Goal: Information Seeking & Learning: Learn about a topic

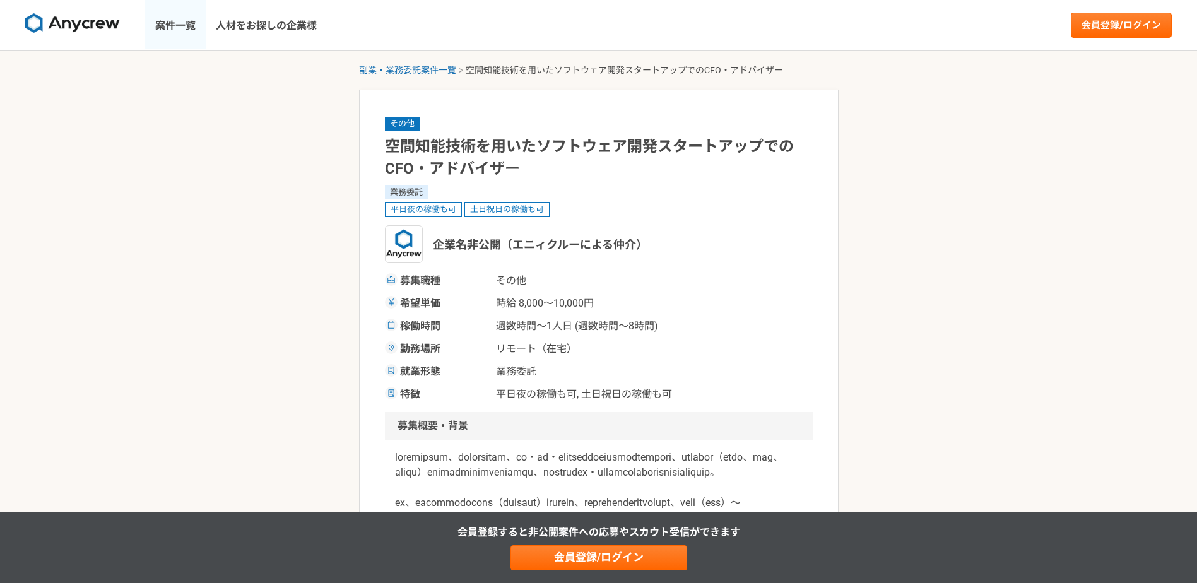
click at [189, 20] on link "案件一覧" at bounding box center [175, 25] width 61 height 50
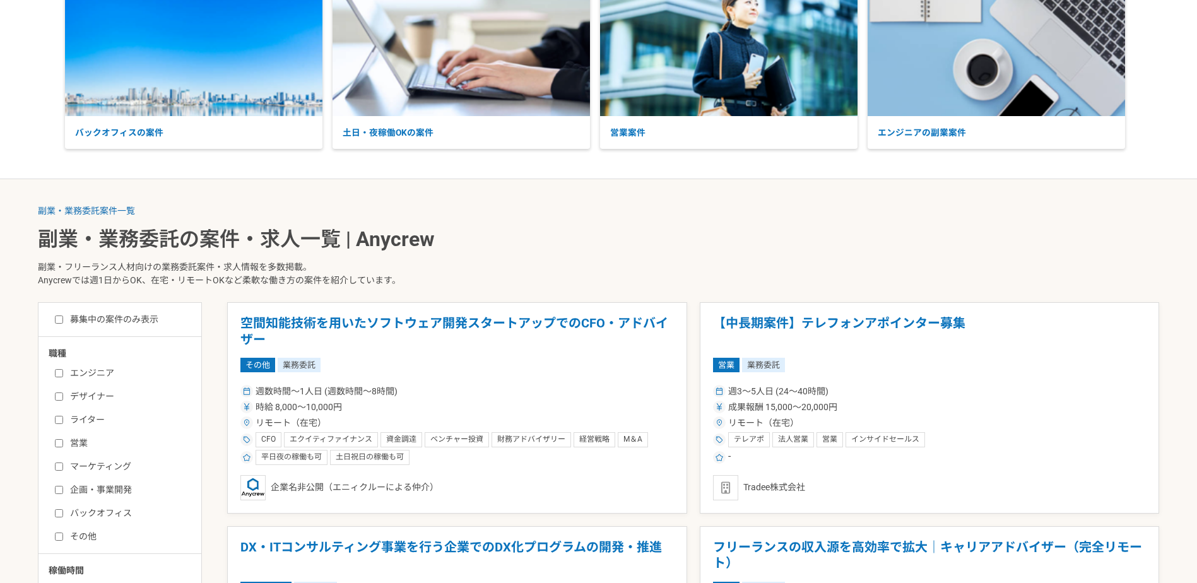
scroll to position [210, 0]
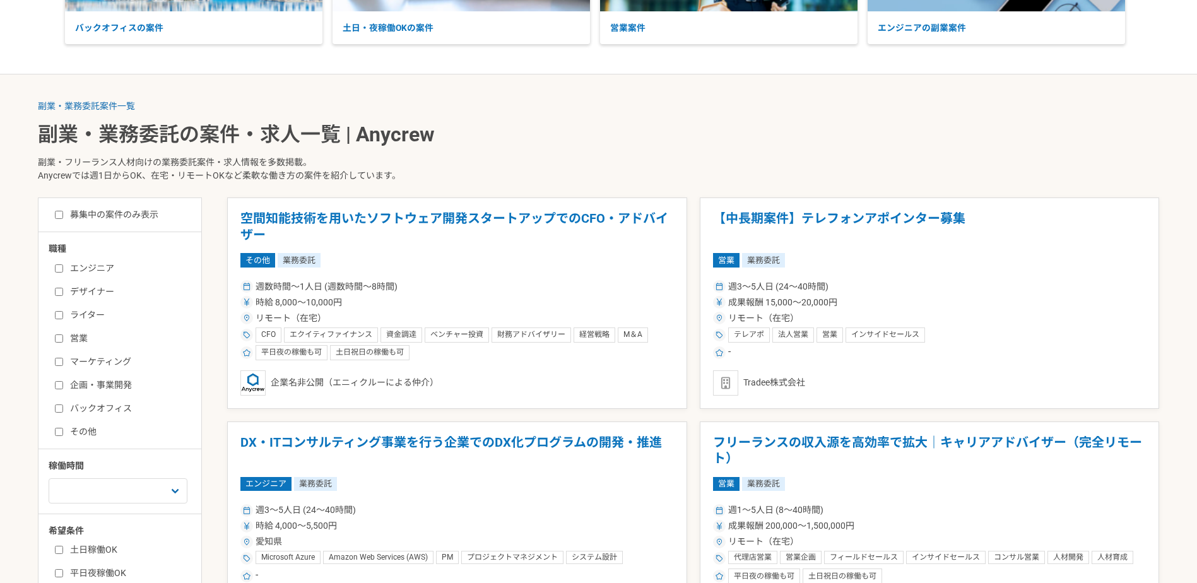
click at [65, 380] on label "企画・事業開発" at bounding box center [127, 385] width 145 height 13
click at [63, 381] on input "企画・事業開発" at bounding box center [59, 385] width 8 height 8
checkbox input "true"
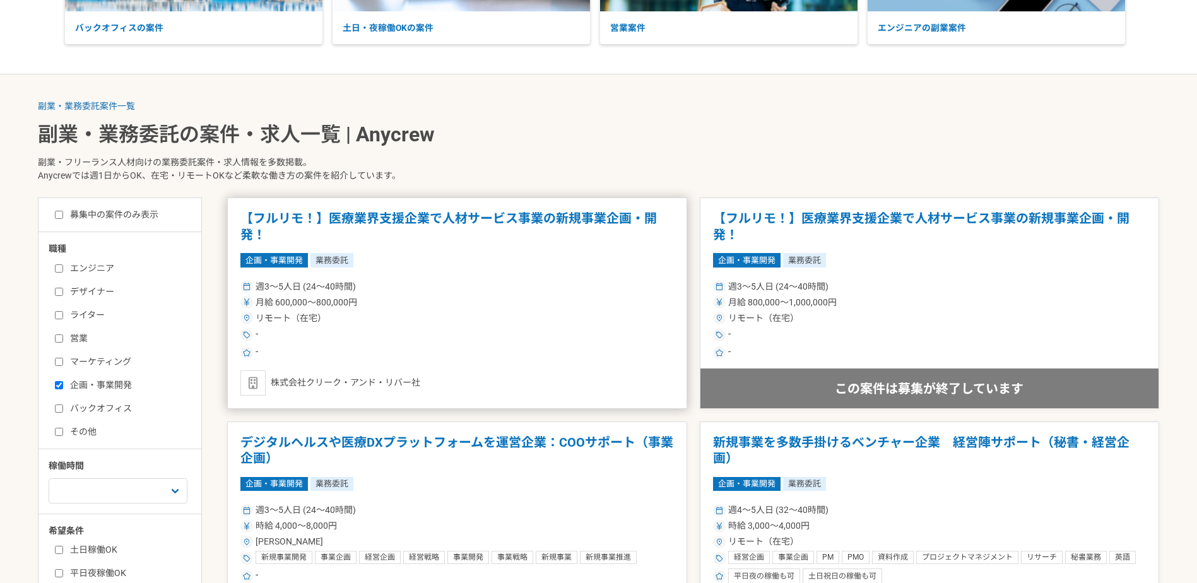
click at [425, 346] on div "-" at bounding box center [456, 352] width 433 height 15
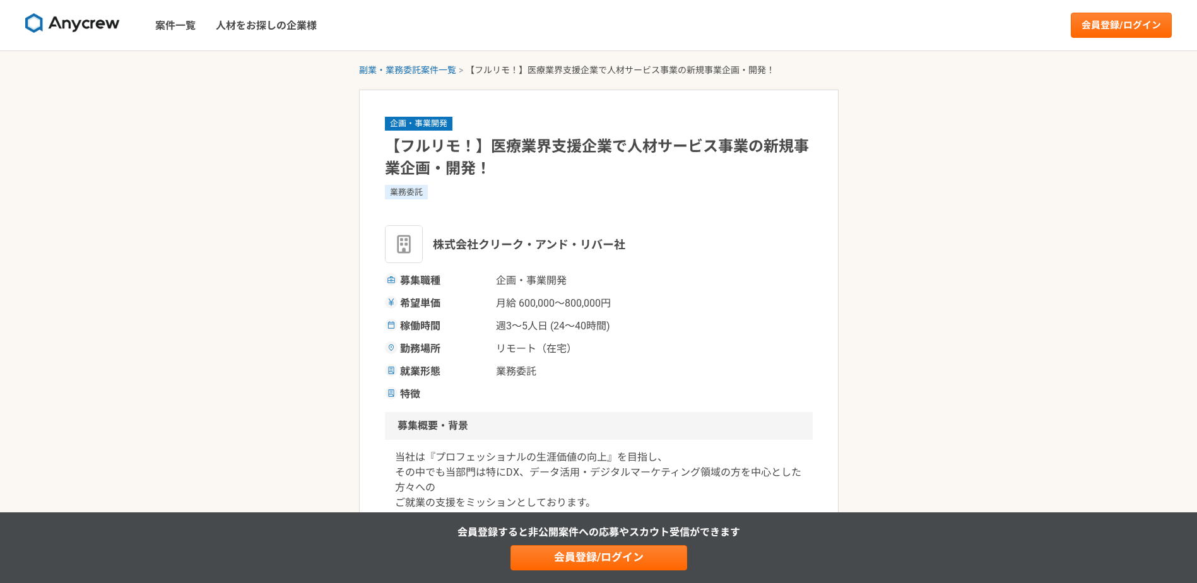
scroll to position [210, 0]
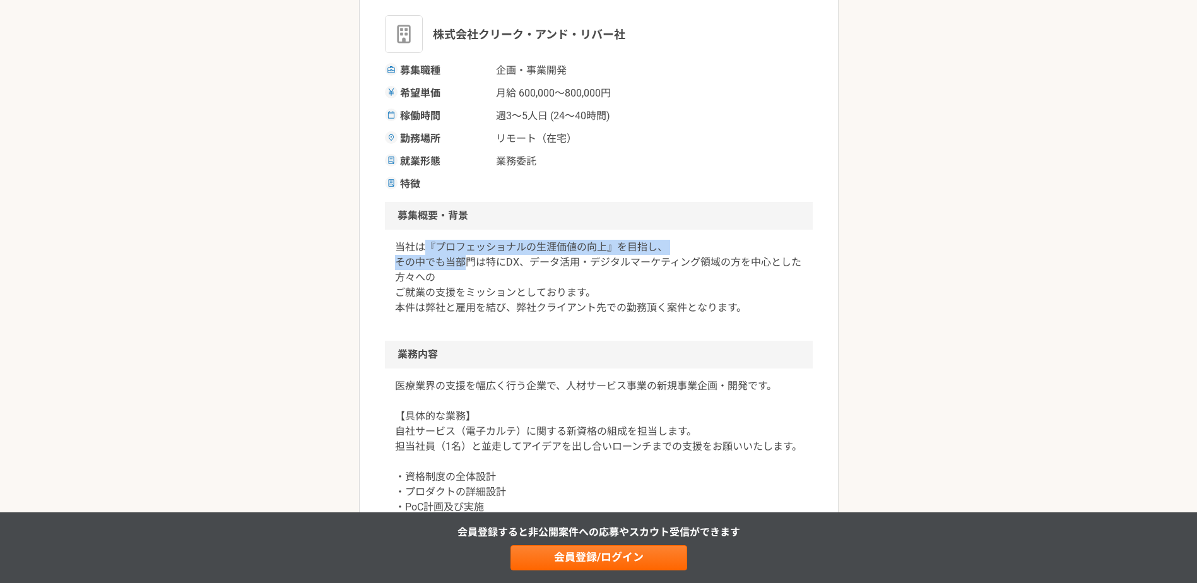
drag, startPoint x: 443, startPoint y: 250, endPoint x: 492, endPoint y: 270, distance: 52.4
click at [485, 268] on p "当社は『プロフェッショナルの生涯価値の向上』を目指し、 その中でも当部門は特にDX、データ活用・デジタルマーケティング領域の方を中心とした方々への ご就業の支…" at bounding box center [599, 278] width 408 height 76
drag, startPoint x: 492, startPoint y: 270, endPoint x: 514, endPoint y: 292, distance: 31.2
click at [514, 292] on p "当社は『プロフェッショナルの生涯価値の向上』を目指し、 その中でも当部門は特にDX、データ活用・デジタルマーケティング領域の方を中心とした方々への ご就業の支…" at bounding box center [599, 278] width 408 height 76
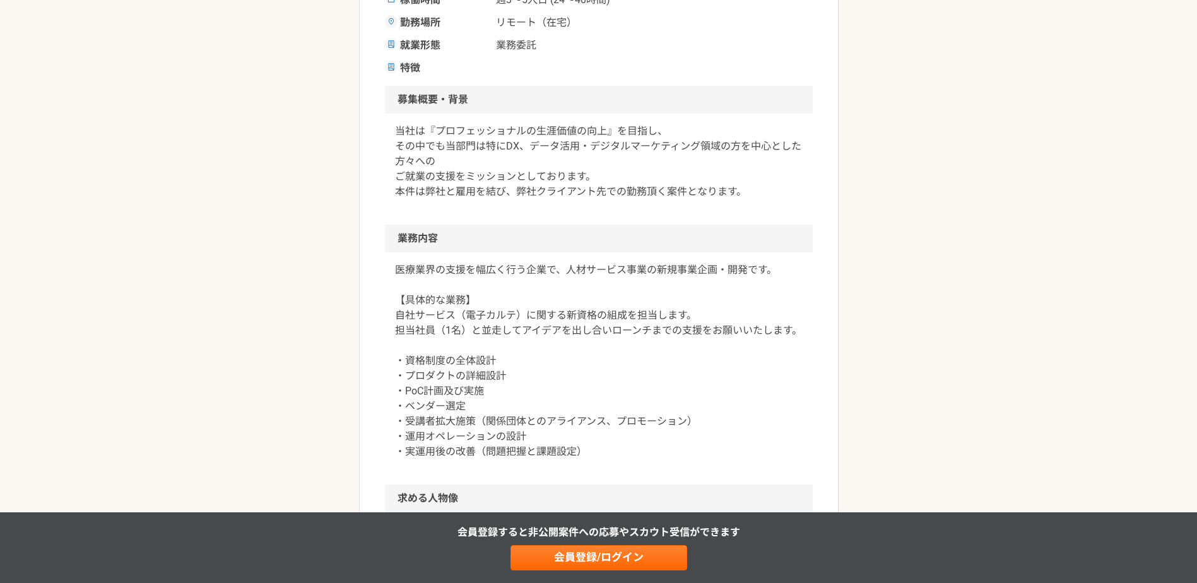
scroll to position [421, 0]
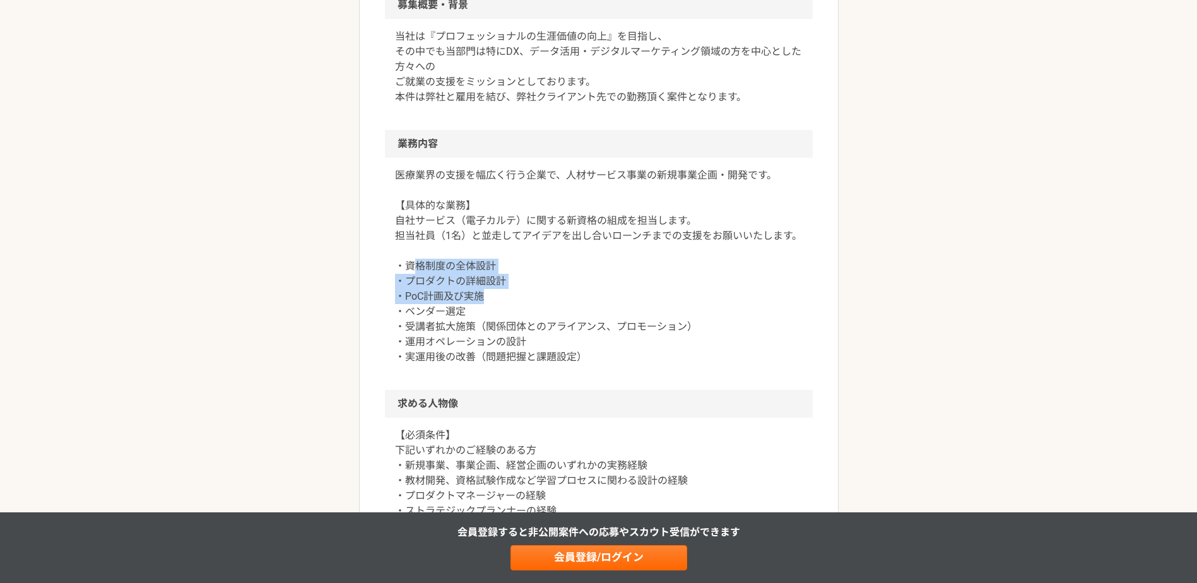
drag, startPoint x: 413, startPoint y: 268, endPoint x: 503, endPoint y: 314, distance: 100.7
click at [501, 312] on p "医療業界の支援を幅広く行う企業で、人材サービス事業の新規事業企画・開発です。 【具体的な業務】 自社サービス（電子カルテ）に関する新資格の組成を担当します。 …" at bounding box center [599, 266] width 408 height 197
click at [504, 317] on p "医療業界の支援を幅広く行う企業で、人材サービス事業の新規事業企画・開発です。 【具体的な業務】 自社サービス（電子カルテ）に関する新資格の組成を担当します。 …" at bounding box center [599, 266] width 408 height 197
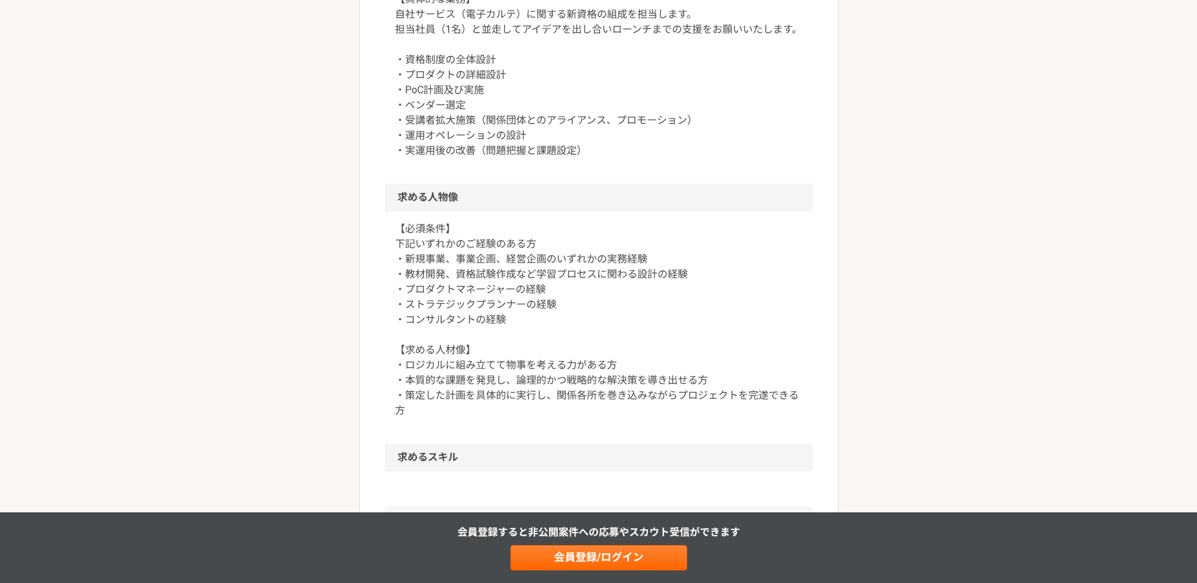
scroll to position [736, 0]
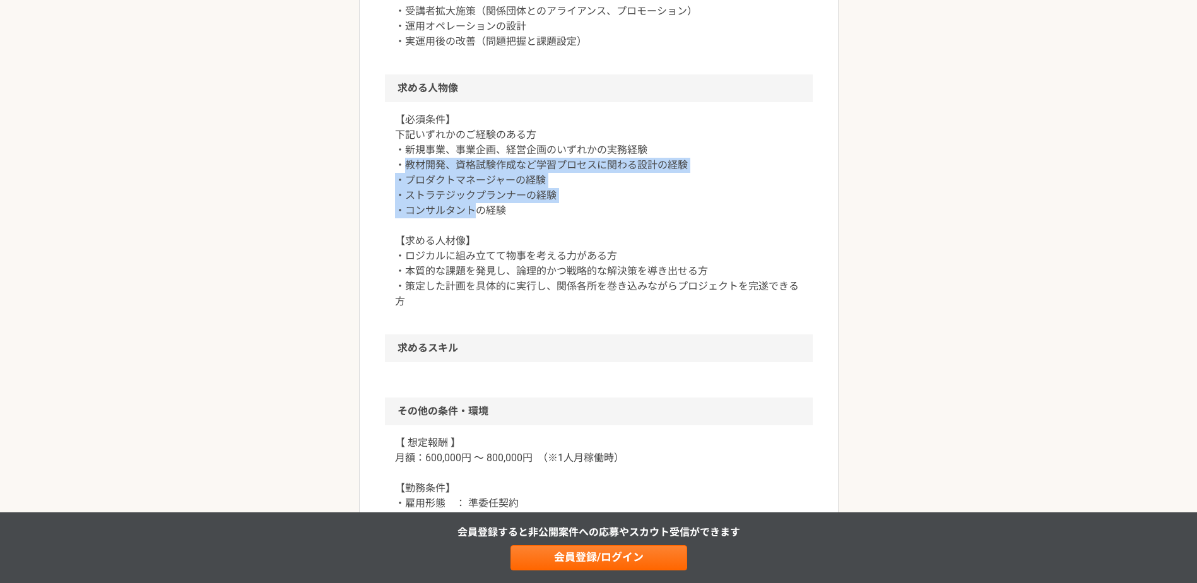
drag, startPoint x: 404, startPoint y: 168, endPoint x: 512, endPoint y: 228, distance: 123.1
click at [512, 227] on p "【必須条件】 下記いずれかのご経験のある方 ・新規事業、事業企画、経営企画のいずれかの実務経験 ・教材開発、資格試験作成など学習プロセスに関わる設計の経験 ・…" at bounding box center [599, 210] width 408 height 197
click at [515, 230] on p "【必須条件】 下記いずれかのご経験のある方 ・新規事業、事業企画、経営企画のいずれかの実務経験 ・教材開発、資格試験作成など学習プロセスに関わる設計の経験 ・…" at bounding box center [599, 210] width 408 height 197
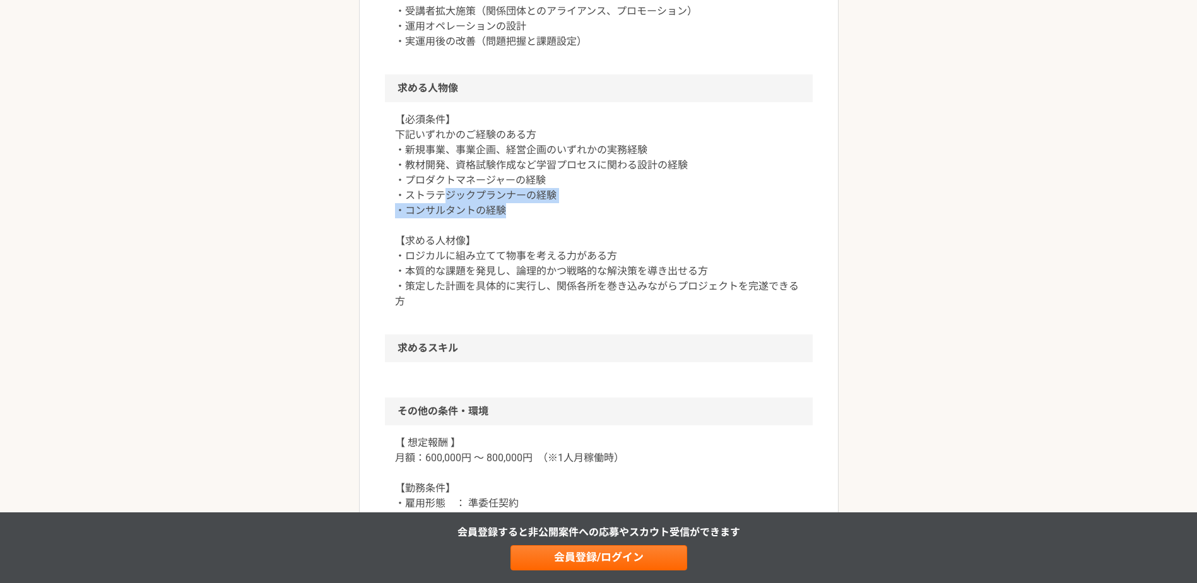
drag, startPoint x: 529, startPoint y: 211, endPoint x: 436, endPoint y: 180, distance: 97.8
click at [437, 180] on p "【必須条件】 下記いずれかのご経験のある方 ・新規事業、事業企画、経営企画のいずれかの実務経験 ・教材開発、資格試験作成など学習プロセスに関わる設計の経験 ・…" at bounding box center [599, 210] width 408 height 197
click at [439, 181] on p "【必須条件】 下記いずれかのご経験のある方 ・新規事業、事業企画、経営企画のいずれかの実務経験 ・教材開発、資格試験作成など学習プロセスに関わる設計の経験 ・…" at bounding box center [599, 210] width 408 height 197
drag, startPoint x: 533, startPoint y: 203, endPoint x: 476, endPoint y: 199, distance: 56.3
click at [478, 199] on p "【必須条件】 下記いずれかのご経験のある方 ・新規事業、事業企画、経営企画のいずれかの実務経験 ・教材開発、資格試験作成など学習プロセスに関わる設計の経験 ・…" at bounding box center [599, 210] width 408 height 197
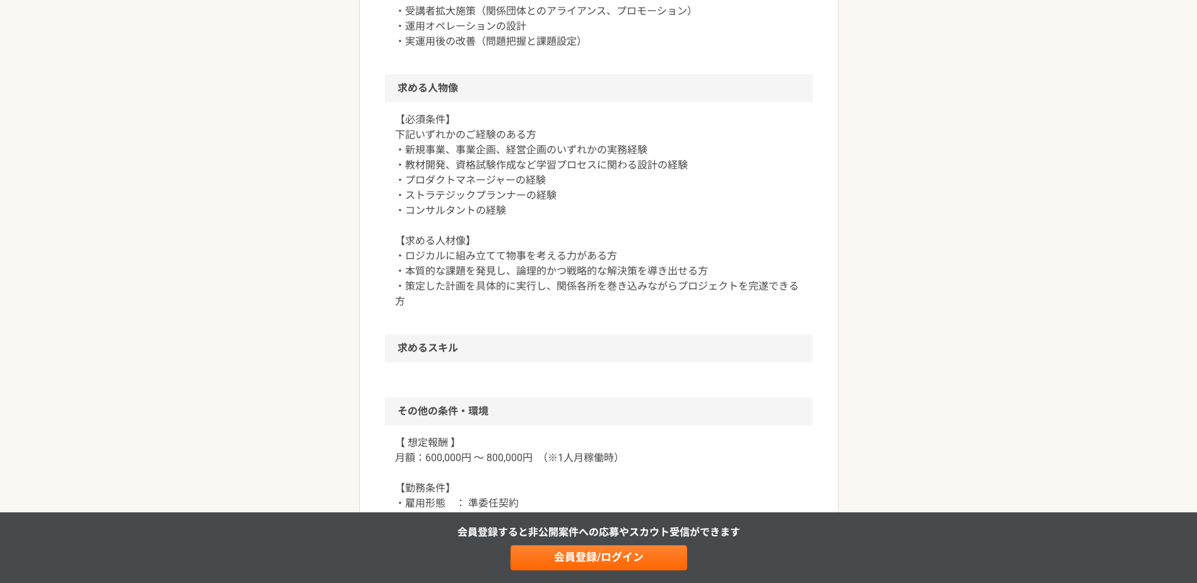
drag, startPoint x: 476, startPoint y: 199, endPoint x: 474, endPoint y: 210, distance: 10.9
click at [474, 210] on p "【必須条件】 下記いずれかのご経験のある方 ・新規事業、事業企画、経営企画のいずれかの実務経験 ・教材開発、資格試験作成など学習プロセスに関わる設計の経験 ・…" at bounding box center [599, 210] width 408 height 197
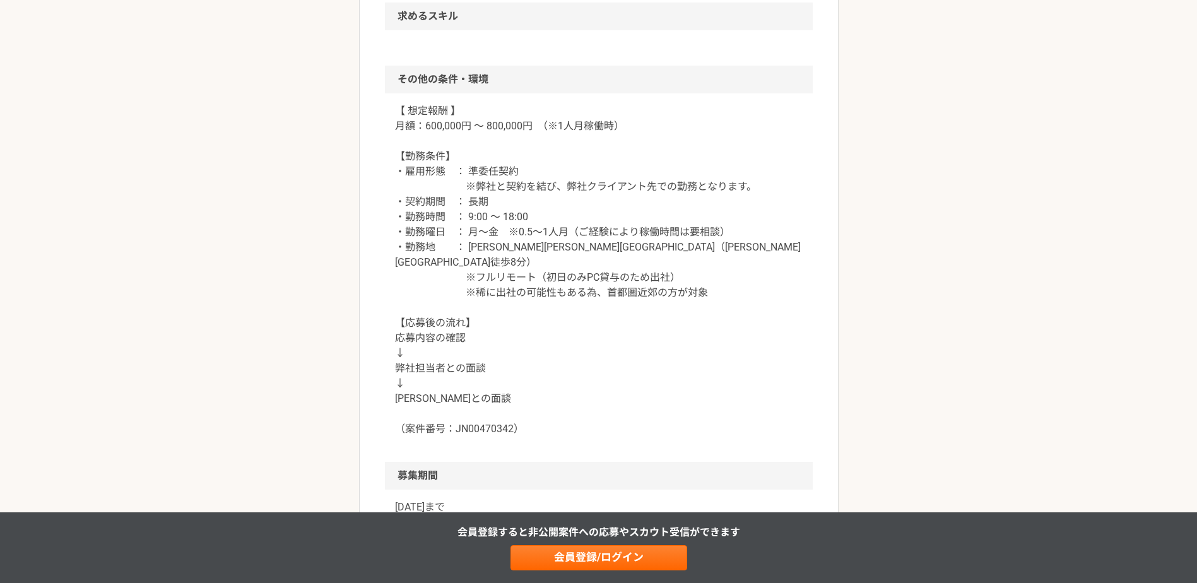
scroll to position [1157, 0]
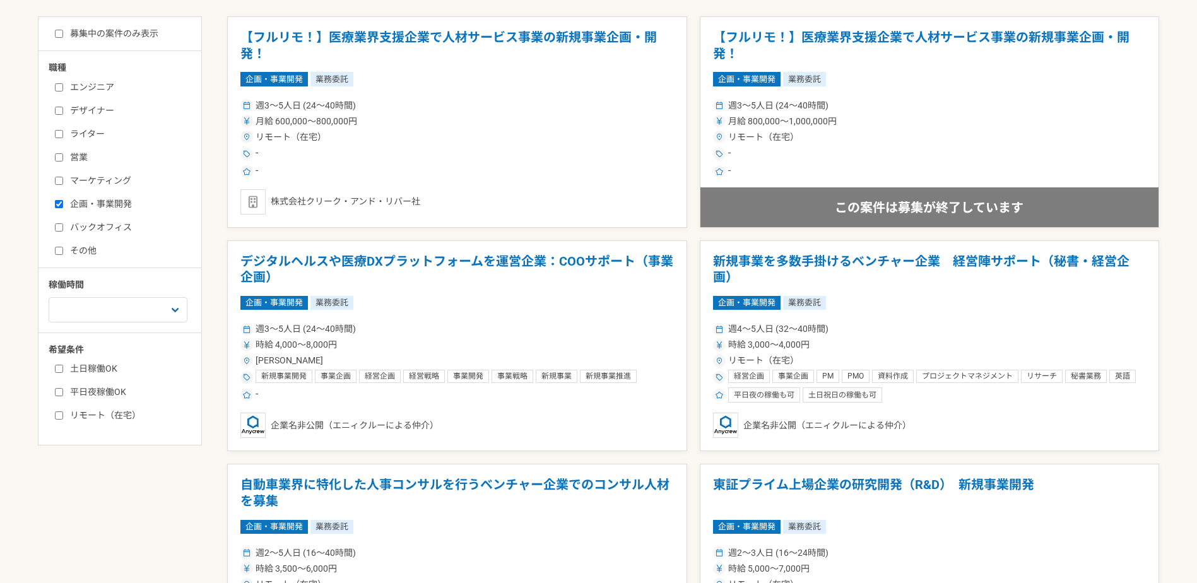
scroll to position [421, 0]
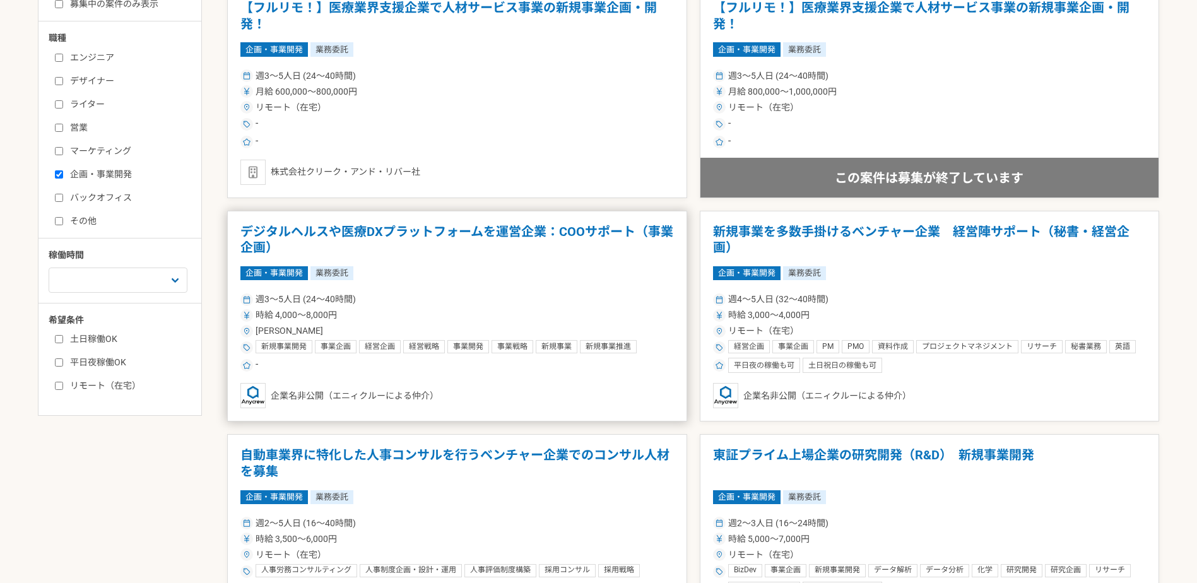
click at [563, 304] on div "週3〜5人日 (24〜40時間)" at bounding box center [456, 299] width 433 height 13
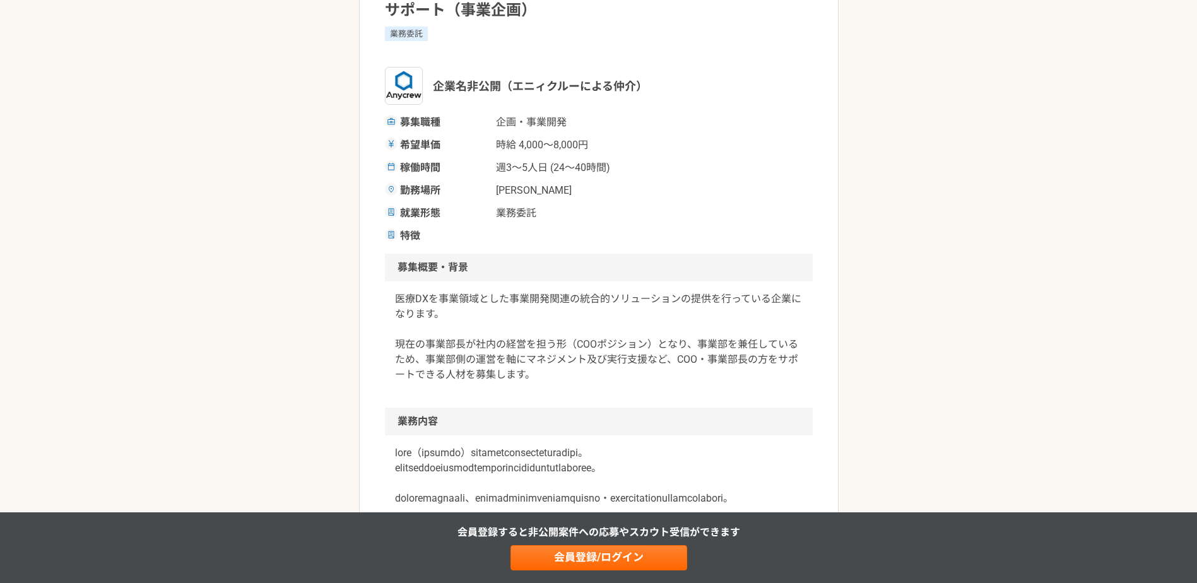
scroll to position [210, 0]
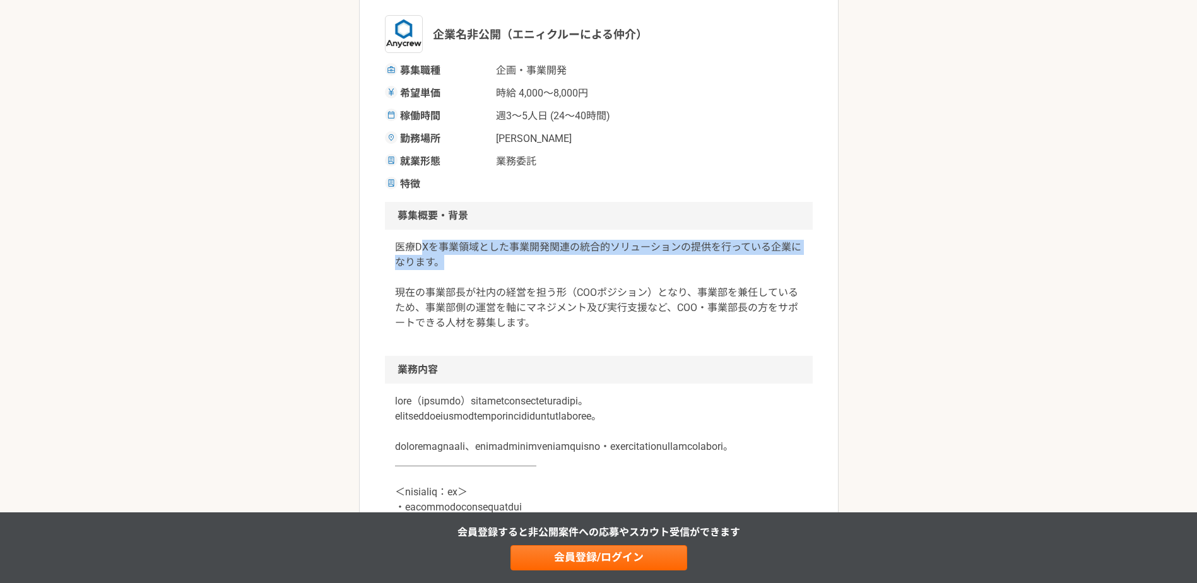
drag, startPoint x: 418, startPoint y: 240, endPoint x: 502, endPoint y: 286, distance: 95.7
click at [500, 284] on p "医療DXを事業領域とした事業開発関連の統合的ソリューションの提供を行っている企業になります。 現在の事業部長が社内の経営を担う形（COOポジション）となり、事…" at bounding box center [599, 285] width 408 height 91
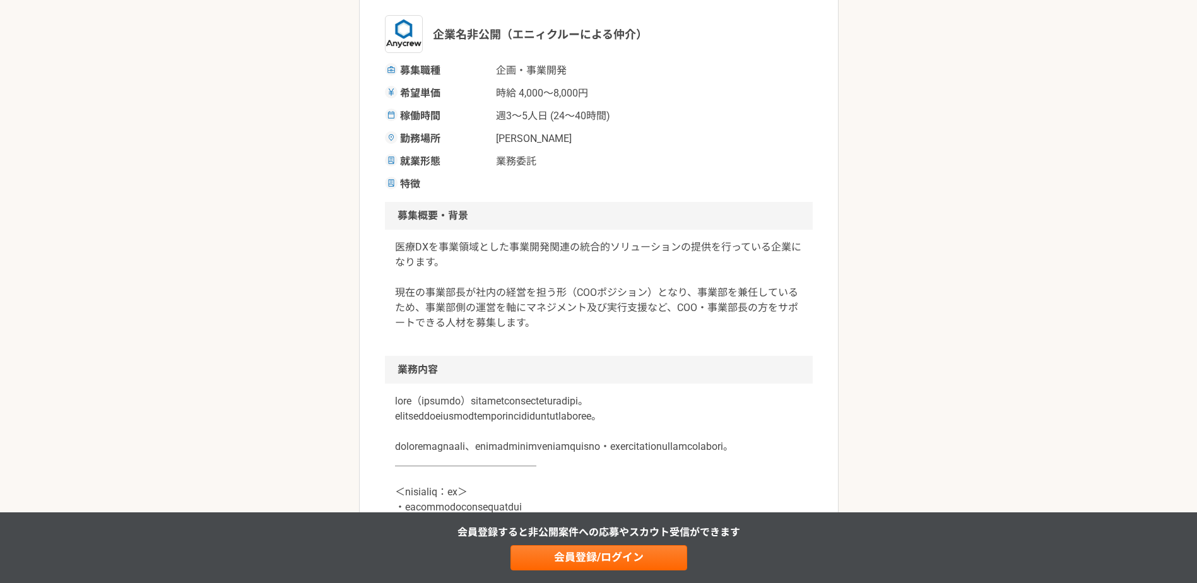
click at [506, 290] on p "医療DXを事業領域とした事業開発関連の統合的ソリューションの提供を行っている企業になります。 現在の事業部長が社内の経営を担う形（COOポジション）となり、事…" at bounding box center [599, 285] width 408 height 91
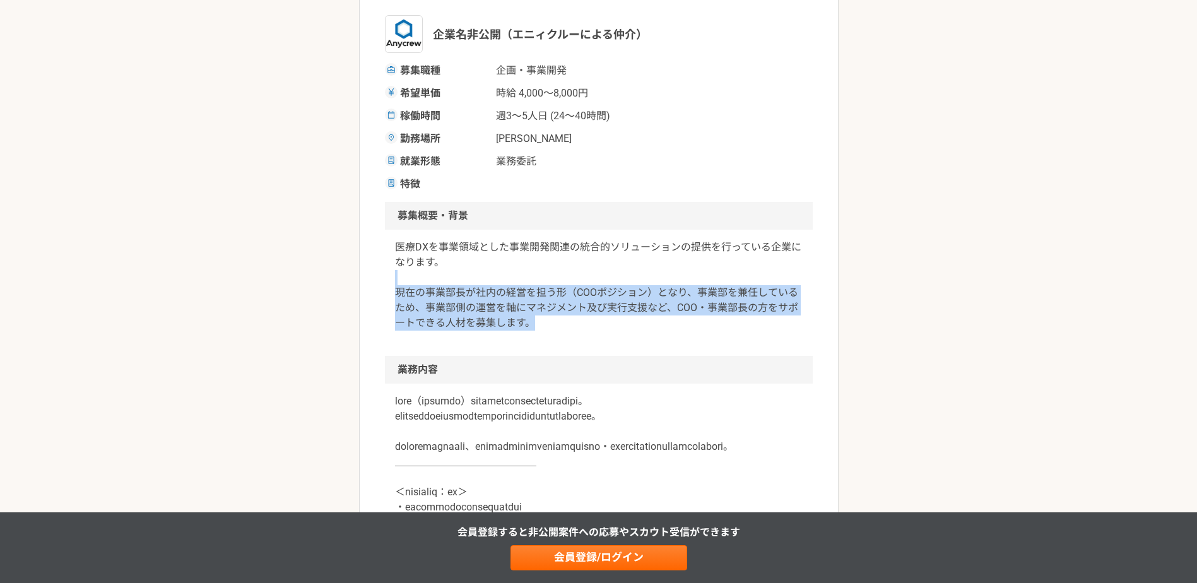
drag, startPoint x: 551, startPoint y: 324, endPoint x: 450, endPoint y: 281, distance: 109.7
click at [450, 281] on p "医療DXを事業領域とした事業開発関連の統合的ソリューションの提供を行っている企業になります。 現在の事業部長が社内の経営を担う形（COOポジション）となり、事…" at bounding box center [599, 285] width 408 height 91
drag, startPoint x: 450, startPoint y: 281, endPoint x: 532, endPoint y: 324, distance: 92.3
click at [529, 324] on p "医療DXを事業領域とした事業開発関連の統合的ソリューションの提供を行っている企業になります。 現在の事業部長が社内の経営を担う形（COOポジション）となり、事…" at bounding box center [599, 285] width 408 height 91
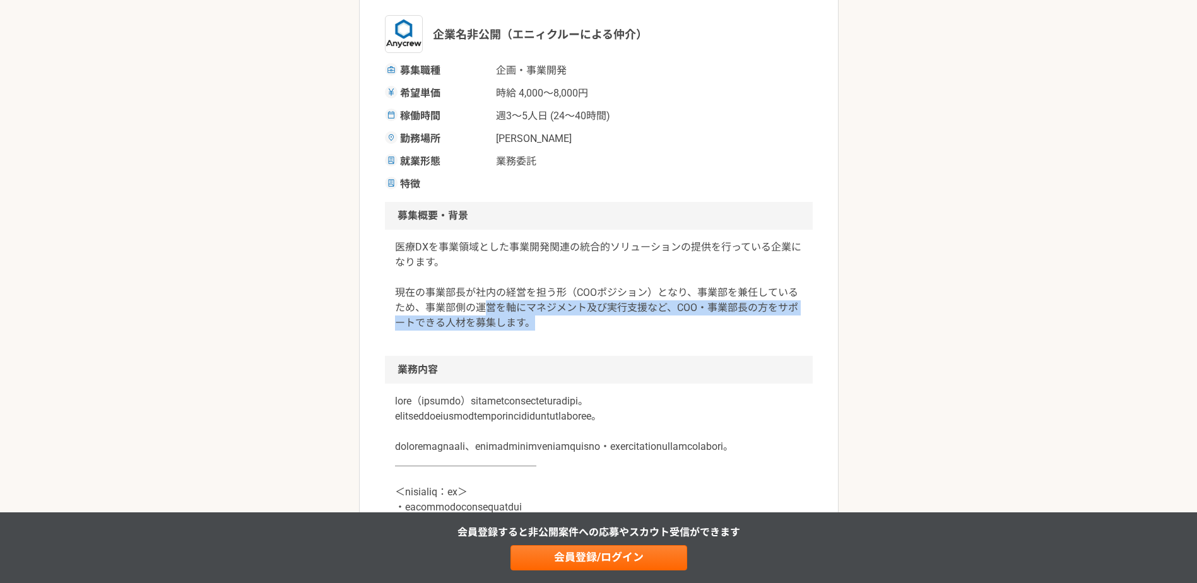
drag, startPoint x: 551, startPoint y: 327, endPoint x: 475, endPoint y: 307, distance: 78.8
click at [475, 307] on p "医療DXを事業領域とした事業開発関連の統合的ソリューションの提供を行っている企業になります。 現在の事業部長が社内の経営を担う形（COOポジション）となり、事…" at bounding box center [599, 285] width 408 height 91
drag, startPoint x: 475, startPoint y: 307, endPoint x: 497, endPoint y: 312, distance: 22.5
click at [497, 312] on p "医療DXを事業領域とした事業開発関連の統合的ソリューションの提供を行っている企業になります。 現在の事業部長が社内の経営を担う形（COOポジション）となり、事…" at bounding box center [599, 285] width 408 height 91
drag, startPoint x: 555, startPoint y: 325, endPoint x: 464, endPoint y: 315, distance: 90.8
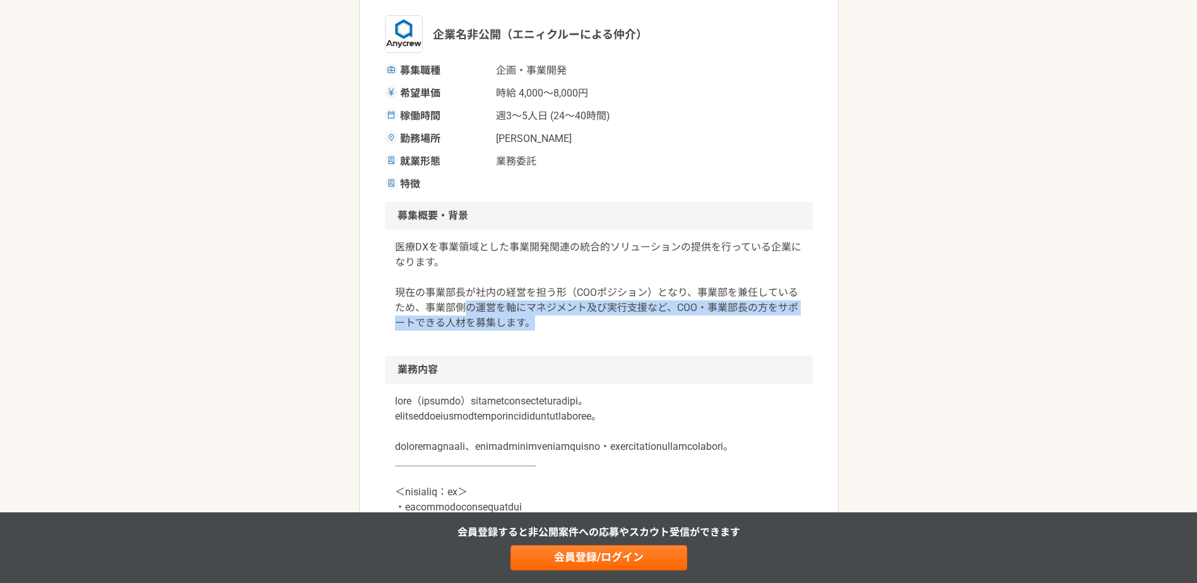
click at [464, 315] on p "医療DXを事業領域とした事業開発関連の統合的ソリューションの提供を行っている企業になります。 現在の事業部長が社内の経営を担う形（COOポジション）となり、事…" at bounding box center [599, 285] width 408 height 91
drag, startPoint x: 464, startPoint y: 315, endPoint x: 502, endPoint y: 336, distance: 43.2
click at [502, 336] on div "医療DXを事業領域とした事業開発関連の統合的ソリューションの提供を行っている企業になります。 現在の事業部長が社内の経営を担う形（COOポジション）となり、事…" at bounding box center [599, 293] width 428 height 126
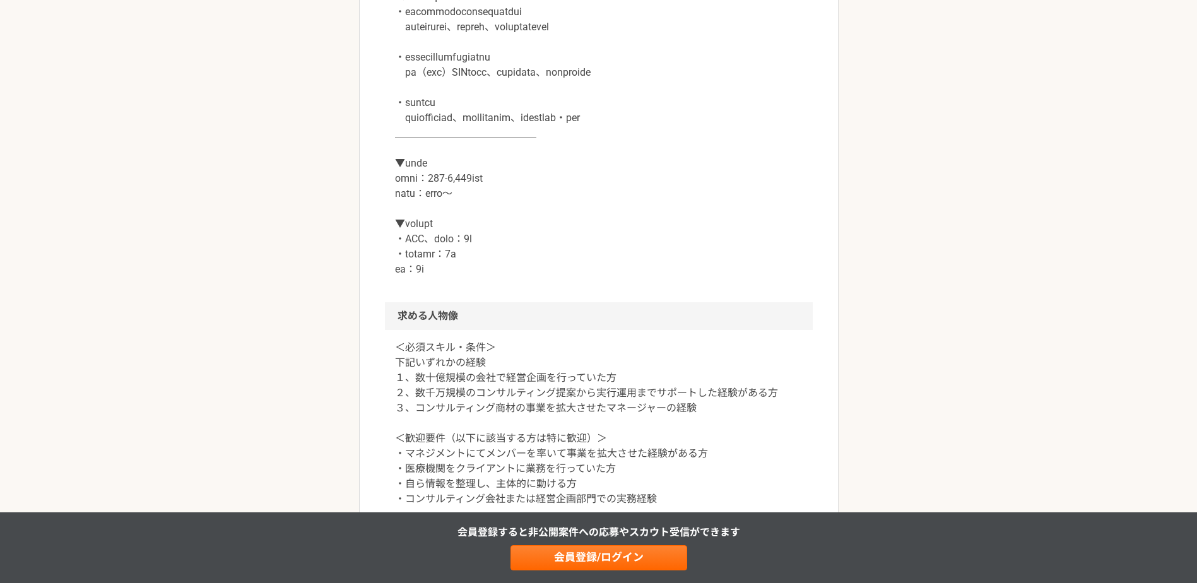
scroll to position [736, 0]
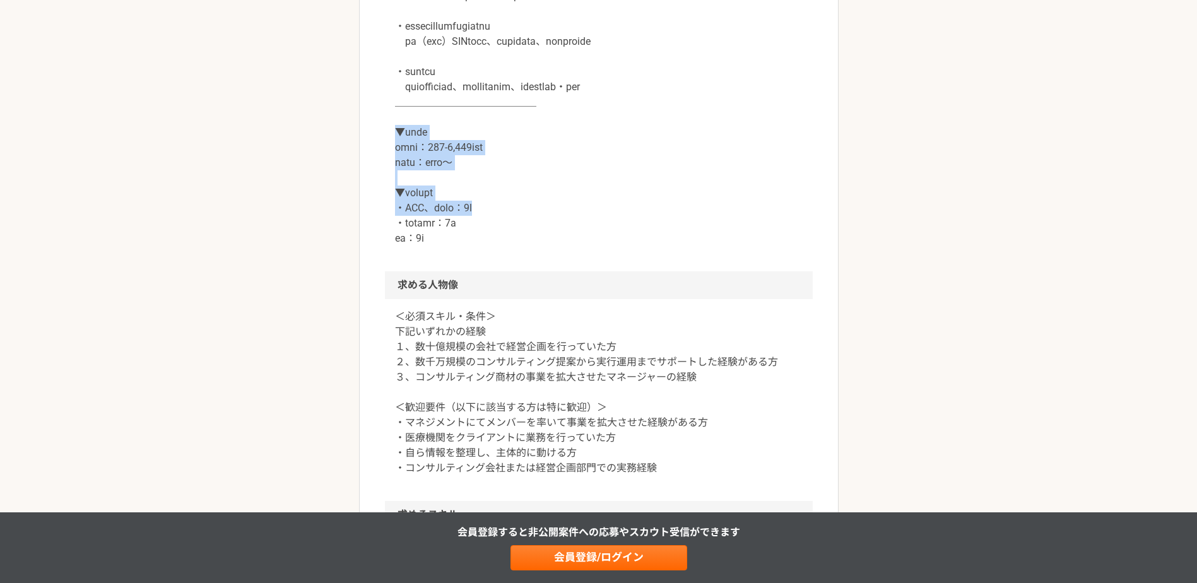
drag, startPoint x: 399, startPoint y: 160, endPoint x: 522, endPoint y: 253, distance: 154.6
click at [521, 246] on p at bounding box center [599, 57] width 408 height 379
drag, startPoint x: 522, startPoint y: 253, endPoint x: 525, endPoint y: 261, distance: 8.0
click at [525, 246] on p at bounding box center [599, 57] width 408 height 379
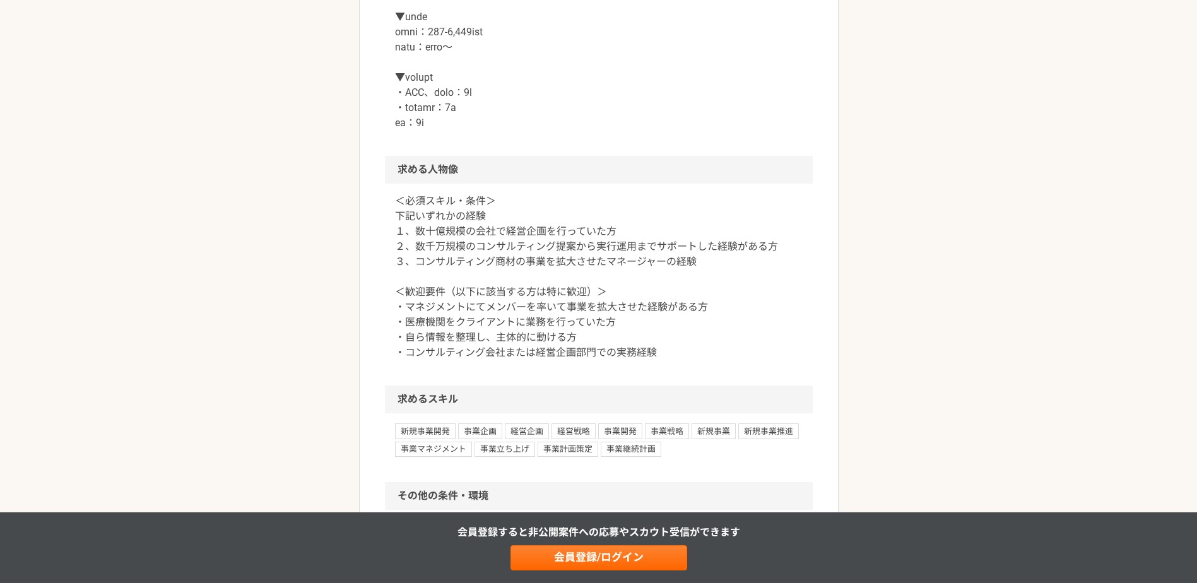
scroll to position [946, 0]
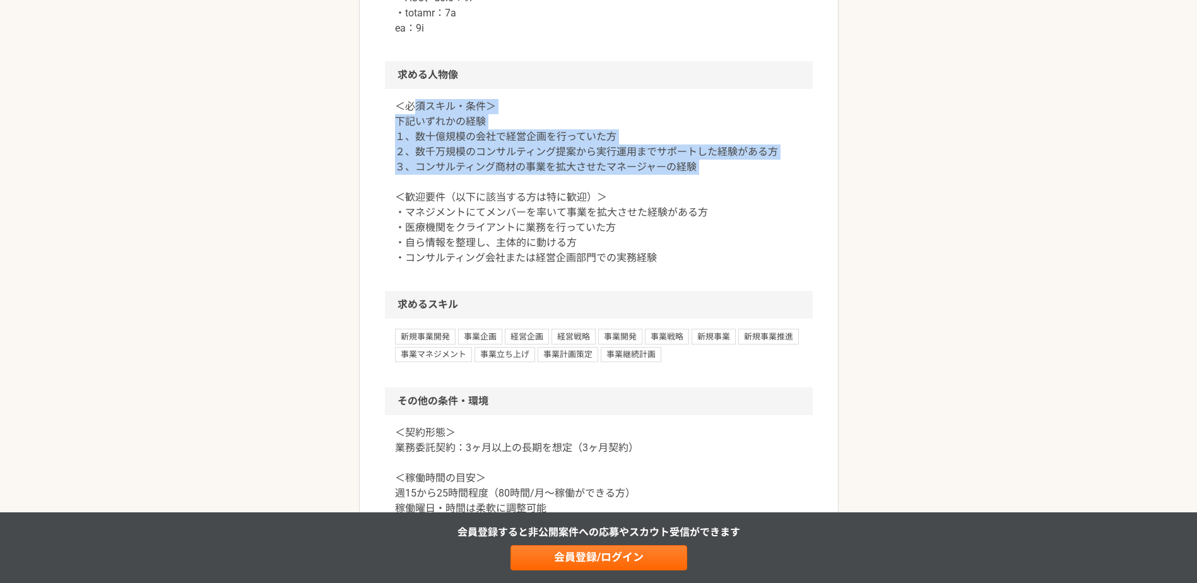
drag, startPoint x: 413, startPoint y: 134, endPoint x: 563, endPoint y: 257, distance: 193.2
click at [560, 253] on p "＜必須スキル・条件＞ 下記いずれかの経験 １、数十億規模の会社で経営企画を行っていた方 ２、数千万規模のコンサルティング提案から実行運用までサポートした経験が…" at bounding box center [599, 182] width 408 height 167
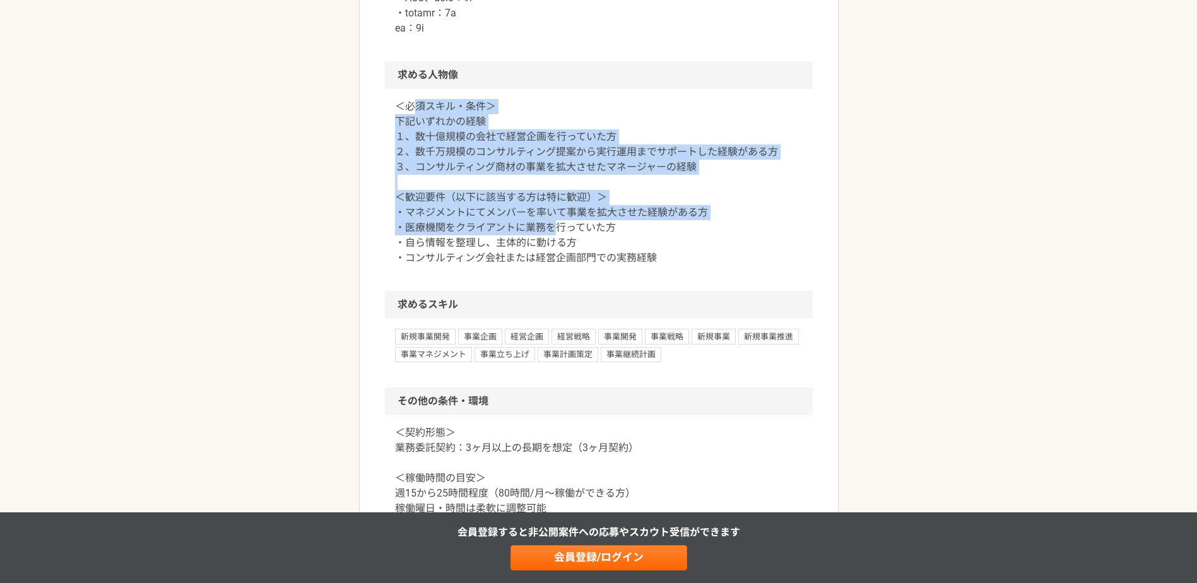
click at [564, 260] on p "＜必須スキル・条件＞ 下記いずれかの経験 １、数十億規模の会社で経営企画を行っていた方 ２、数千万規模のコンサルティング提案から実行運用までサポートした経験が…" at bounding box center [599, 182] width 408 height 167
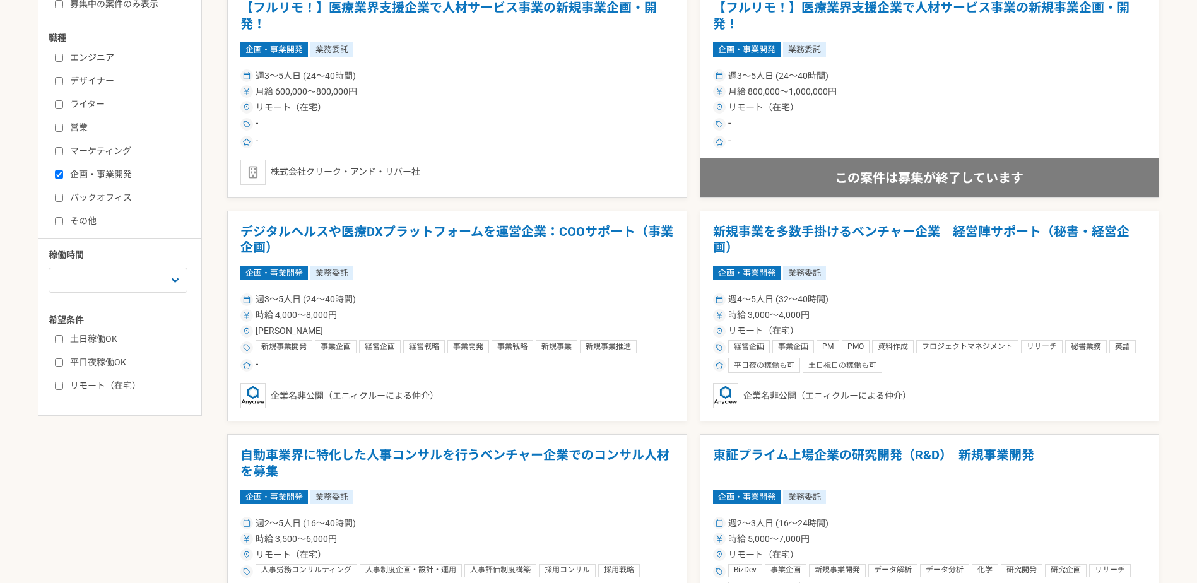
scroll to position [631, 0]
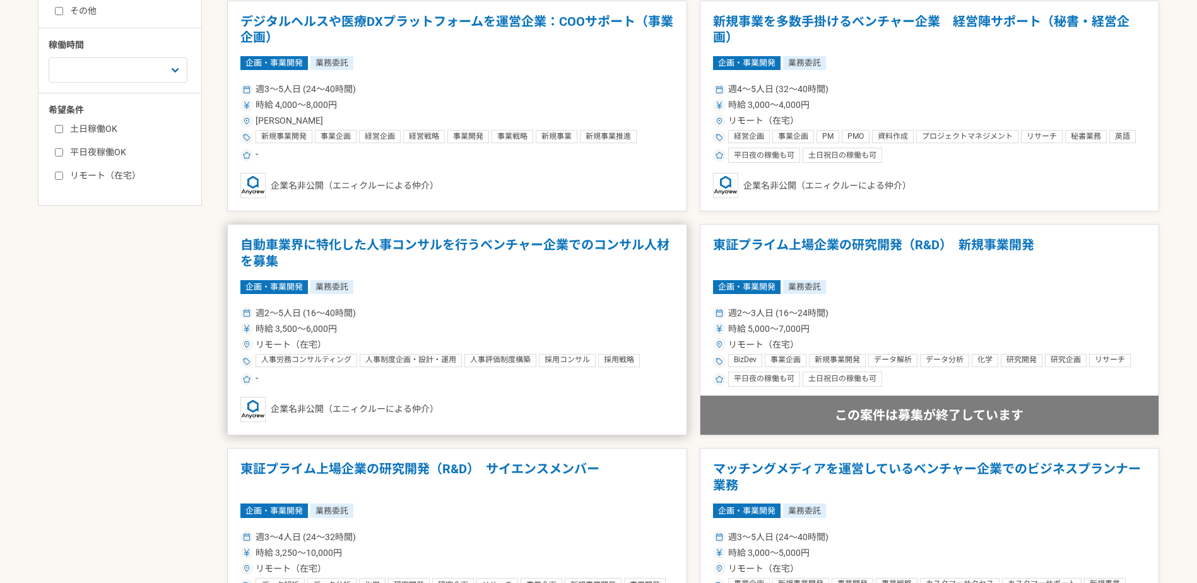
click at [453, 315] on div "週2〜5人日 (16〜40時間)" at bounding box center [456, 313] width 433 height 13
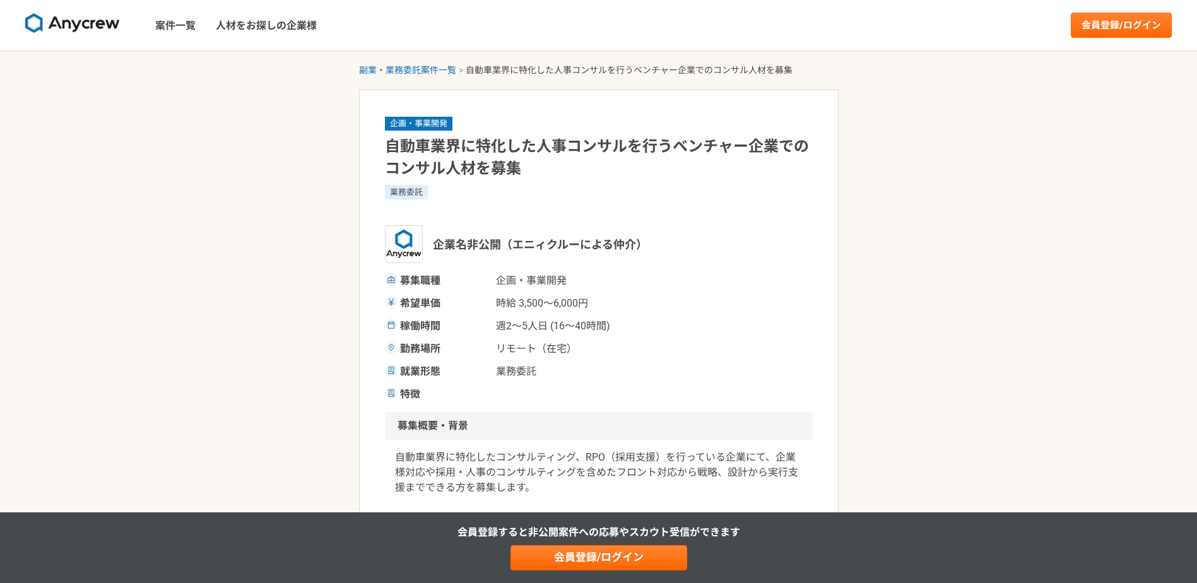
scroll to position [315, 0]
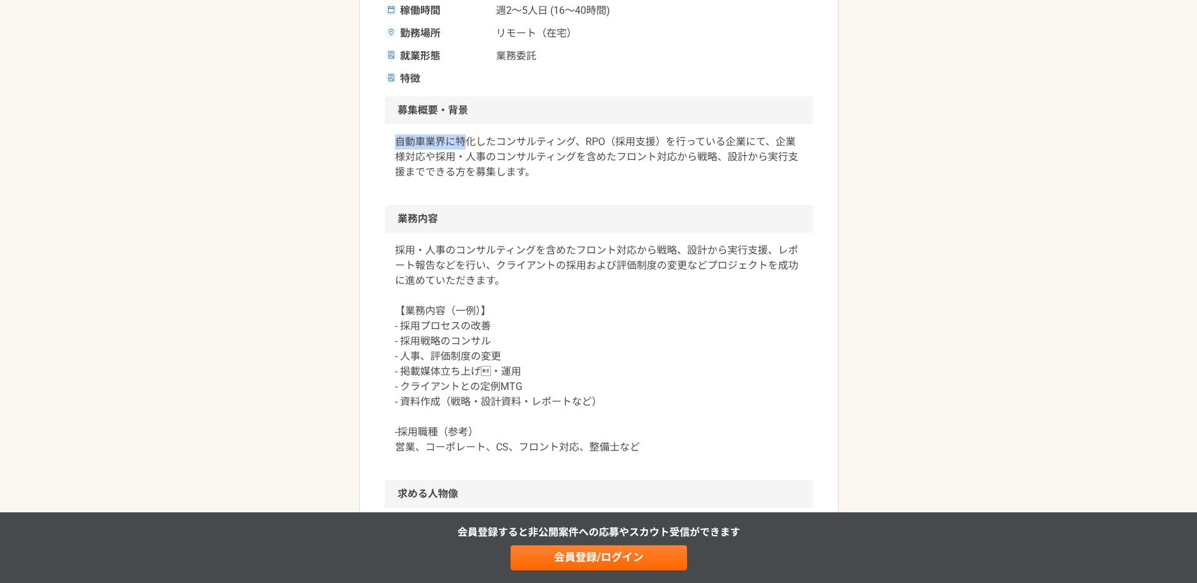
drag, startPoint x: 392, startPoint y: 136, endPoint x: 473, endPoint y: 151, distance: 82.7
click at [472, 151] on div "自動車業界に特化したコンサルティング、RPO（採用支援）を行っている企業にて、企業様対応や採用・人事のコンサルティングを含めたフロント対応から戦略、設計から実…" at bounding box center [599, 164] width 428 height 81
drag, startPoint x: 473, startPoint y: 151, endPoint x: 500, endPoint y: 168, distance: 31.5
click at [500, 168] on p "自動車業界に特化したコンサルティング、RPO（採用支援）を行っている企業にて、企業様対応や採用・人事のコンサルティングを含めたフロント対応から戦略、設計から実…" at bounding box center [599, 156] width 408 height 45
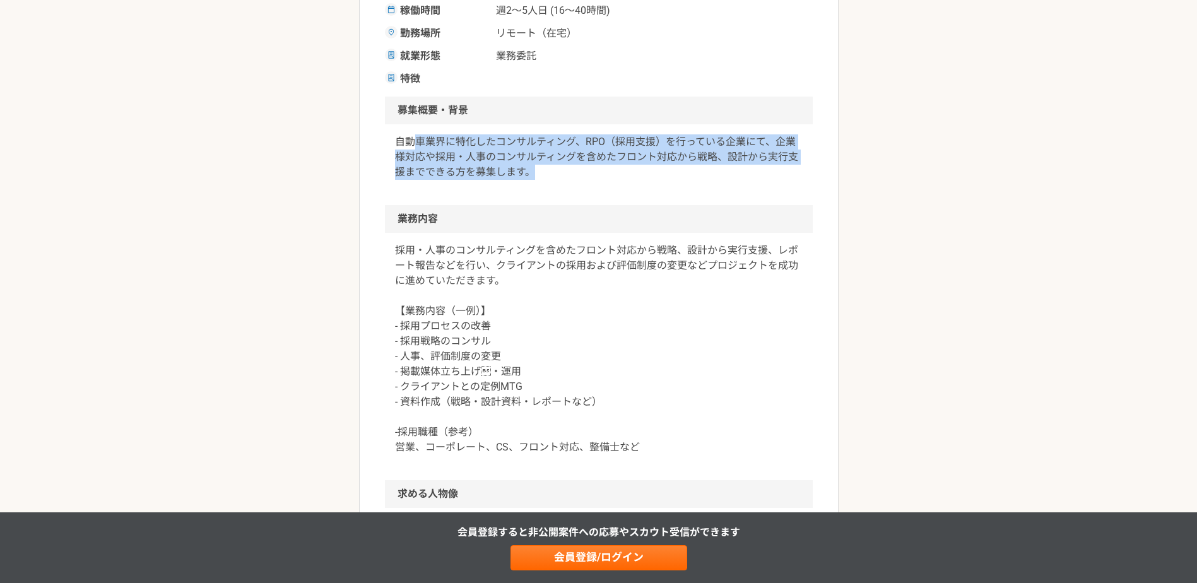
drag, startPoint x: 574, startPoint y: 179, endPoint x: 411, endPoint y: 145, distance: 166.2
click at [411, 145] on p "自動車業界に特化したコンサルティング、RPO（採用支援）を行っている企業にて、企業様対応や採用・人事のコンサルティングを含めたフロント対応から戦略、設計から実…" at bounding box center [599, 156] width 408 height 45
drag, startPoint x: 411, startPoint y: 145, endPoint x: 455, endPoint y: 177, distance: 54.3
click at [455, 177] on p "自動車業界に特化したコンサルティング、RPO（採用支援）を行っている企業にて、企業様対応や採用・人事のコンサルティングを含めたフロント対応から戦略、設計から実…" at bounding box center [599, 156] width 408 height 45
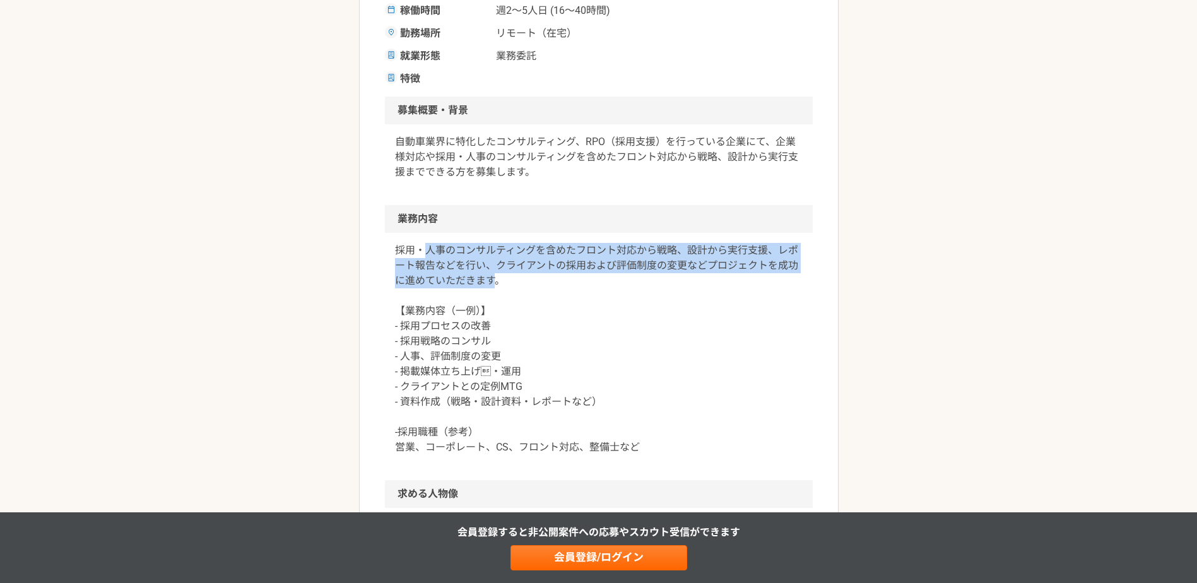
drag, startPoint x: 423, startPoint y: 248, endPoint x: 541, endPoint y: 294, distance: 126.1
click at [539, 294] on p "採用・人事のコンサルティングを含めたフロント対応から戦略、設計から実行支援、レポート報告などを行い、クライアントの採用および評価制度の変更などプロジェクトを成…" at bounding box center [599, 349] width 408 height 212
click at [544, 296] on p "採用・人事のコンサルティングを含めたフロント対応から戦略、設計から実行支援、レポート報告などを行い、クライアントの採用および評価制度の変更などプロジェクトを成…" at bounding box center [599, 349] width 408 height 212
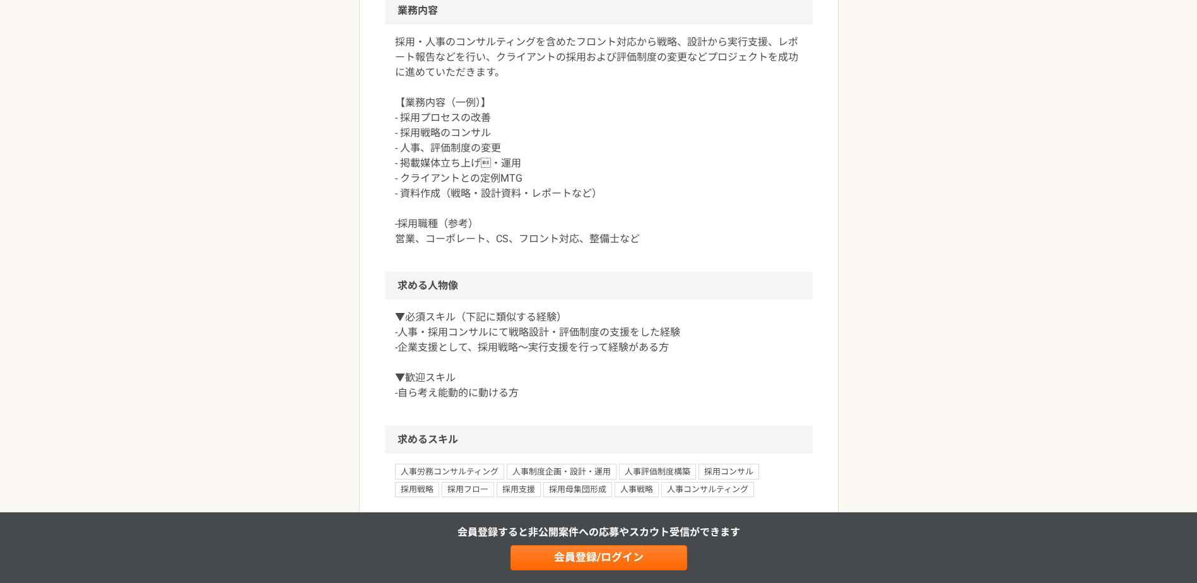
scroll to position [526, 0]
drag, startPoint x: 401, startPoint y: 160, endPoint x: 486, endPoint y: 194, distance: 91.7
click at [475, 189] on p "採用・人事のコンサルティングを含めたフロント対応から戦略、設計から実行支援、レポート報告などを行い、クライアントの採用および評価制度の変更などプロジェクトを成…" at bounding box center [599, 139] width 408 height 212
drag, startPoint x: 486, startPoint y: 194, endPoint x: 501, endPoint y: 200, distance: 15.6
click at [501, 200] on p "採用・人事のコンサルティングを含めたフロント対応から戦略、設計から実行支援、レポート報告などを行い、クライアントの採用および評価制度の変更などプロジェクトを成…" at bounding box center [599, 139] width 408 height 212
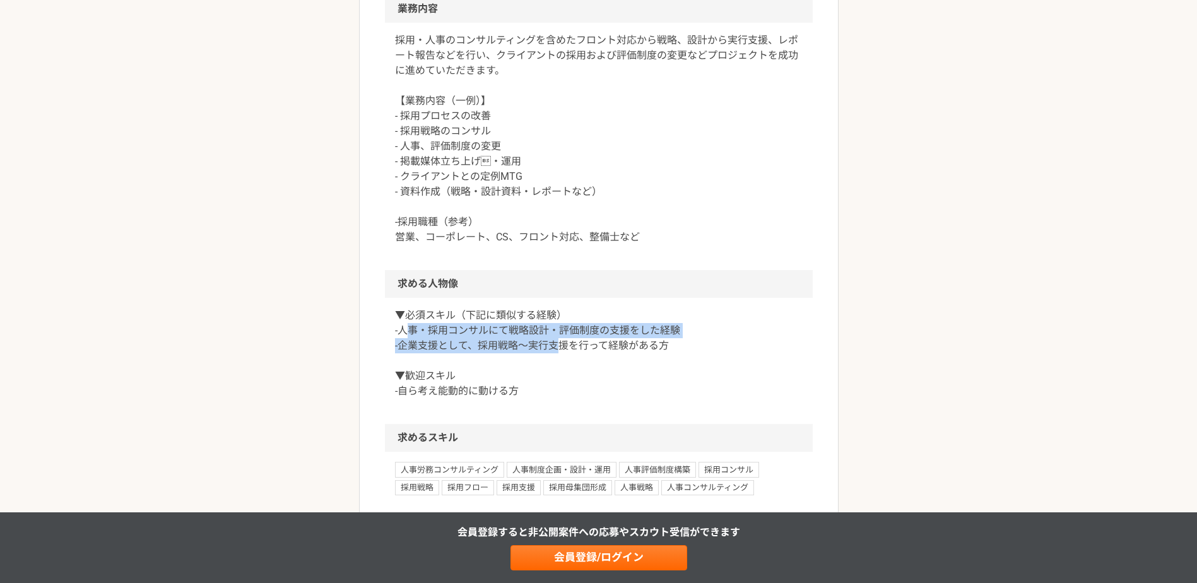
drag, startPoint x: 412, startPoint y: 324, endPoint x: 555, endPoint y: 343, distance: 143.8
click at [555, 343] on p "▼必須スキル（下記に類似する経験） -人事・採用コンサルにて戦略設計・評価制度の支援をした経験 -企業支援として、採用戦略〜実行支援を行って経験がある方 ▼歓…" at bounding box center [599, 353] width 408 height 91
drag, startPoint x: 683, startPoint y: 343, endPoint x: 527, endPoint y: 326, distance: 156.1
click at [531, 328] on p "▼必須スキル（下記に類似する経験） -人事・採用コンサルにて戦略設計・評価制度の支援をした経験 -企業支援として、採用戦略〜実行支援を行って経験がある方 ▼歓…" at bounding box center [599, 353] width 408 height 91
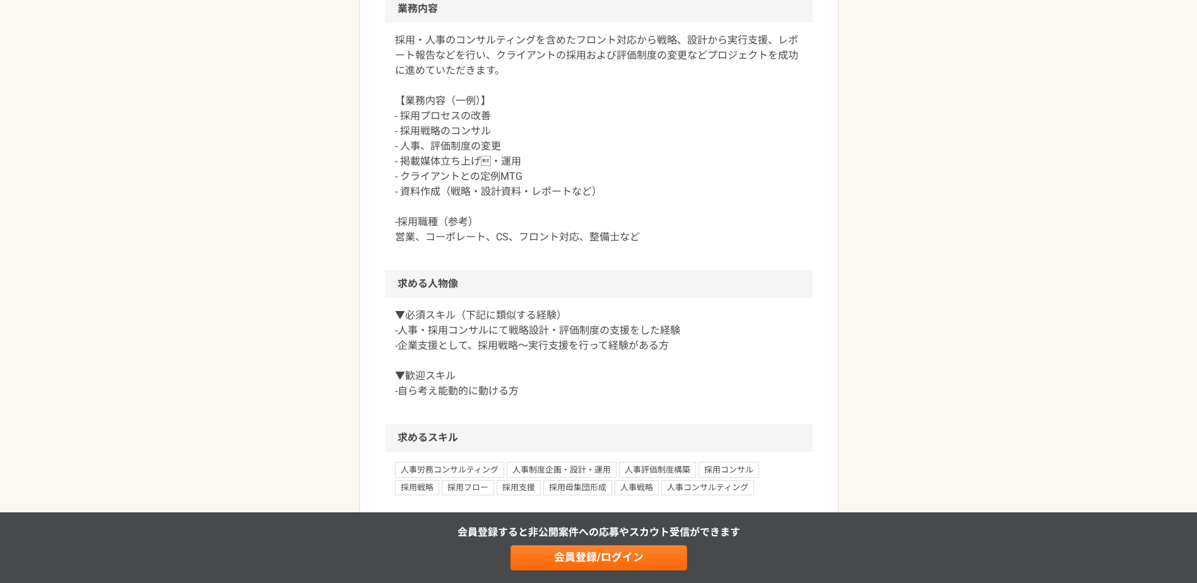
drag, startPoint x: 527, startPoint y: 326, endPoint x: 502, endPoint y: 321, distance: 25.9
click at [502, 321] on p "▼必須スキル（下記に類似する経験） -人事・採用コンサルにて戦略設計・評価制度の支援をした経験 -企業支援として、採用戦略〜実行支援を行って経験がある方 ▼歓…" at bounding box center [599, 353] width 408 height 91
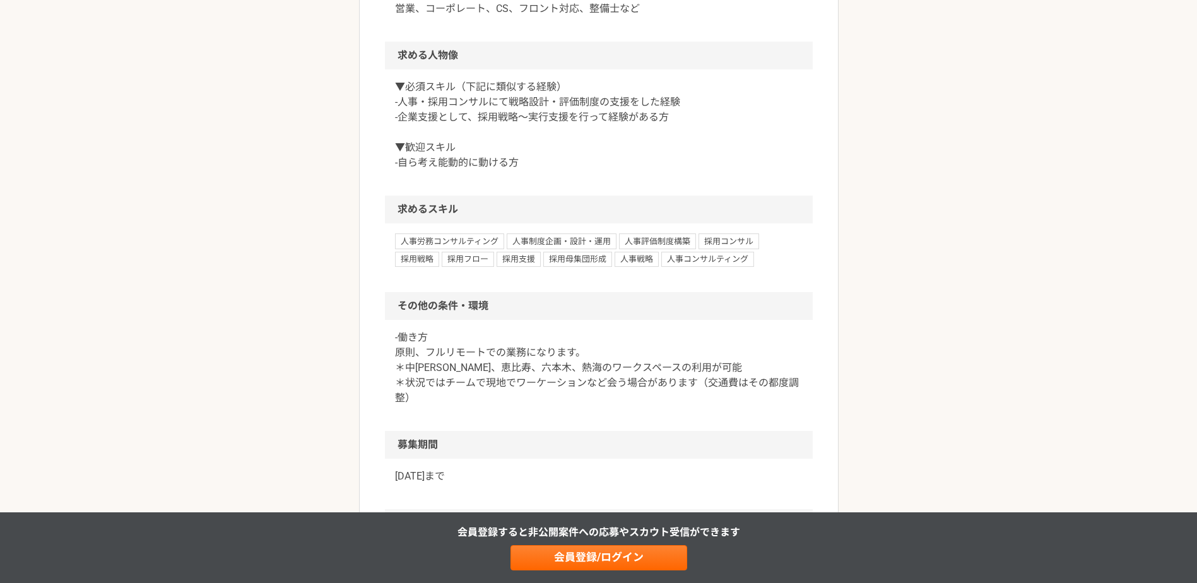
scroll to position [841, 0]
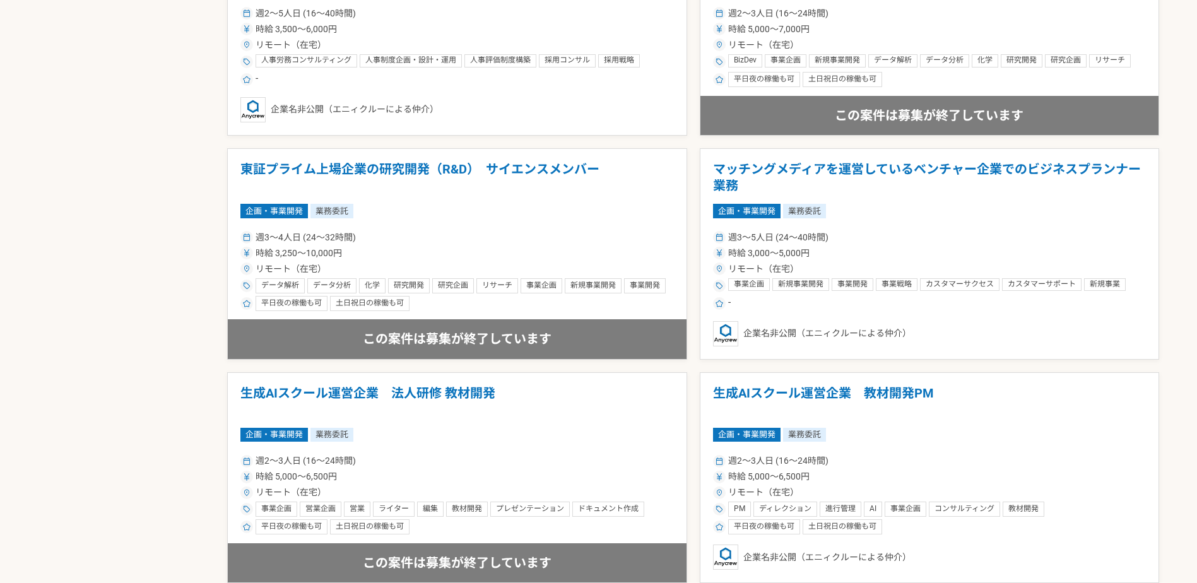
scroll to position [1052, 0]
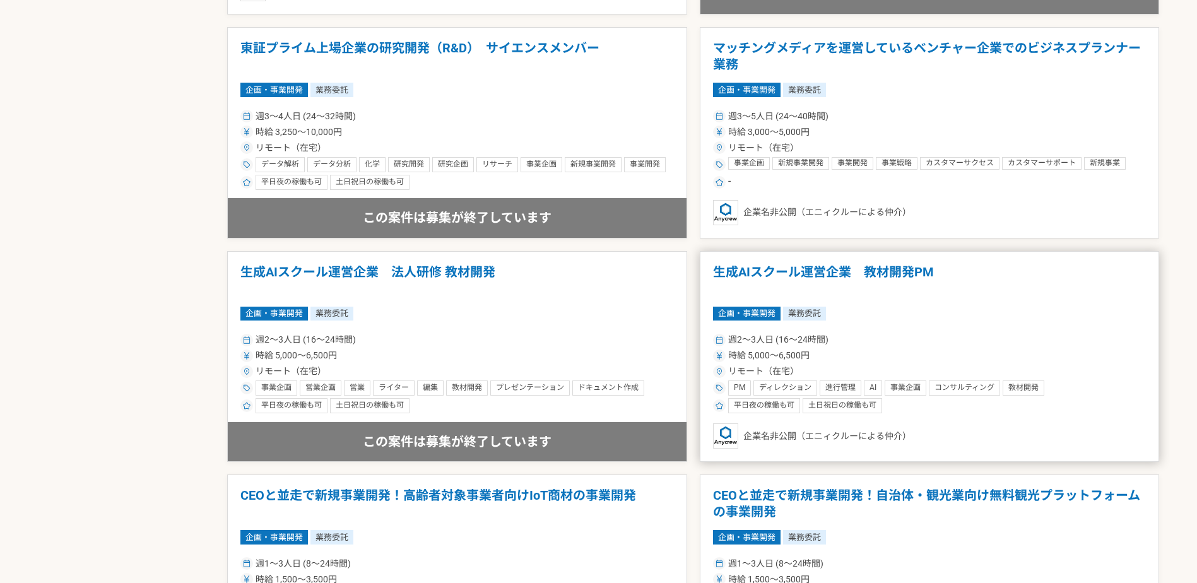
click at [816, 348] on div "週2〜3人日 (16〜24時間) 時給 5,000〜6,500円 リモート（在宅） PM ディレクション 進行管理 AI 事業企画 コンサルティング 教材開発…" at bounding box center [929, 372] width 433 height 83
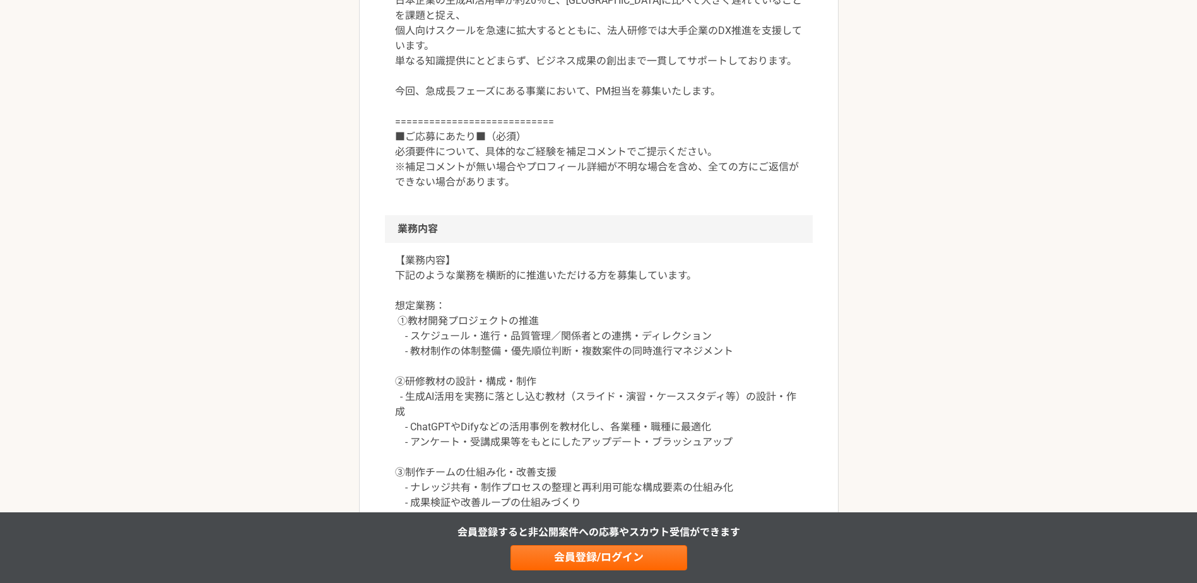
scroll to position [526, 0]
